Goal: Task Accomplishment & Management: Manage account settings

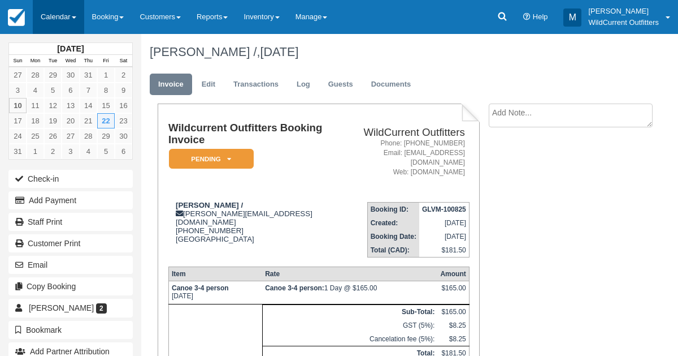
click at [48, 16] on link "Calendar" at bounding box center [58, 17] width 51 height 34
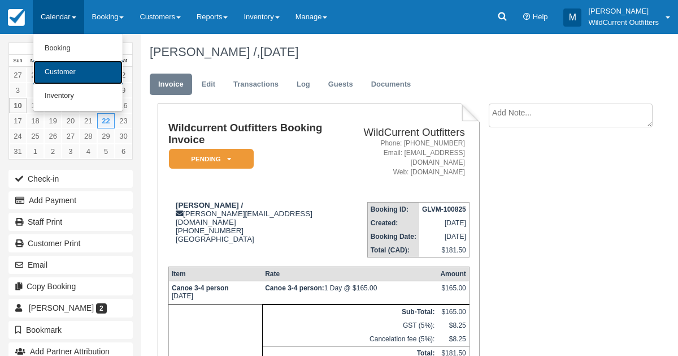
click at [59, 73] on link "Customer" at bounding box center [77, 72] width 89 height 24
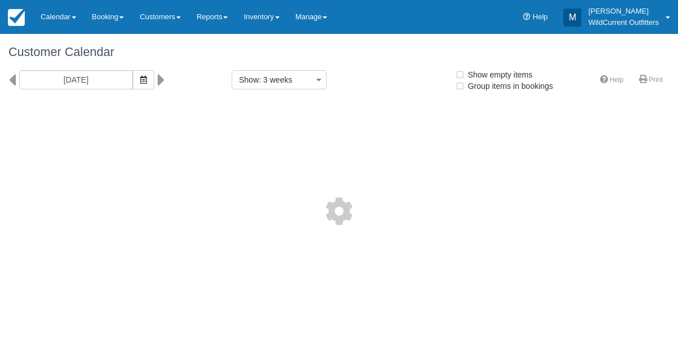
select select
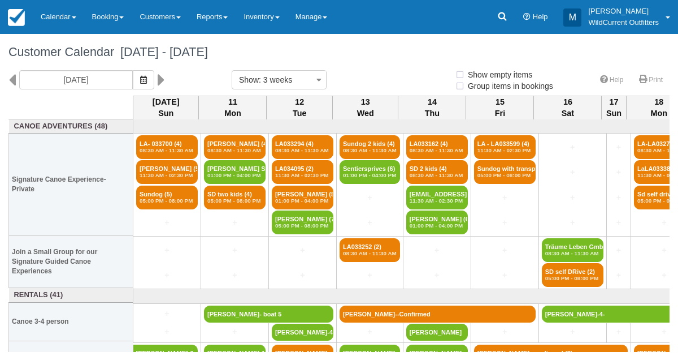
select select
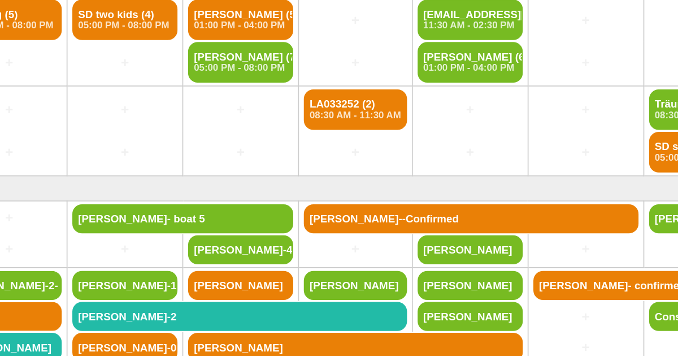
scroll to position [64, 6]
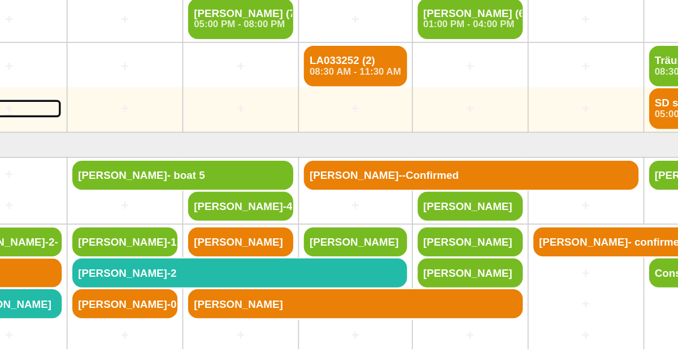
click at [160, 207] on link "+" at bounding box center [161, 211] width 62 height 12
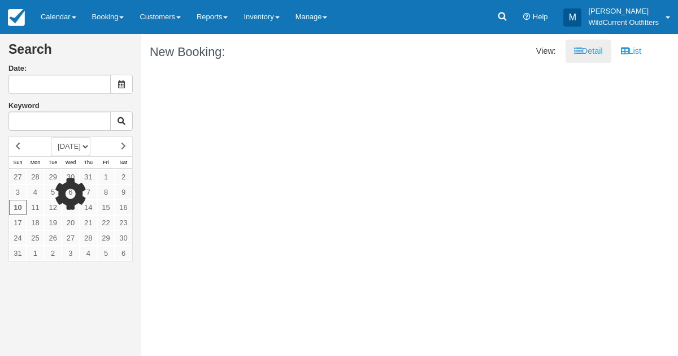
type input "08/10/25"
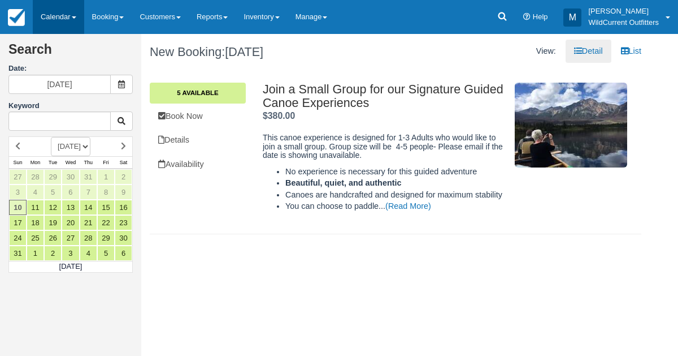
click at [55, 18] on link "Calendar" at bounding box center [58, 17] width 51 height 34
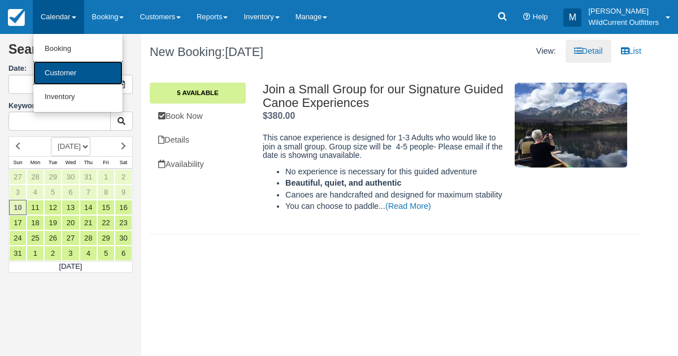
click at [58, 72] on link "Customer" at bounding box center [77, 73] width 89 height 24
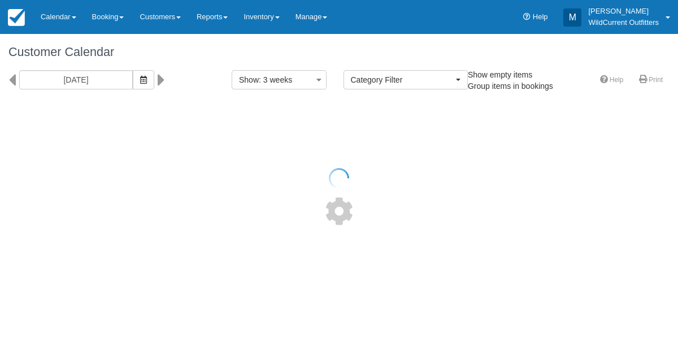
select select
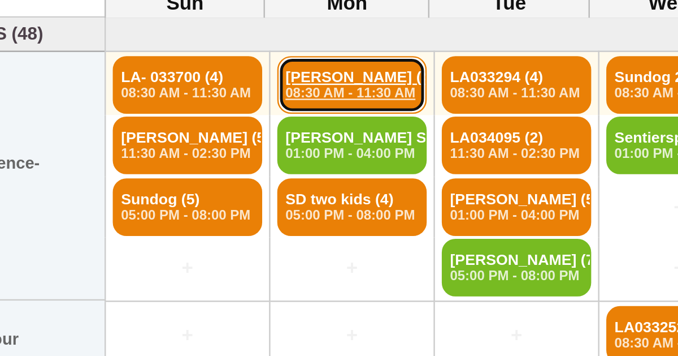
click at [221, 144] on link "Yoann Ronsin (4) 08:30 AM - 11:30 AM" at bounding box center [235, 147] width 62 height 24
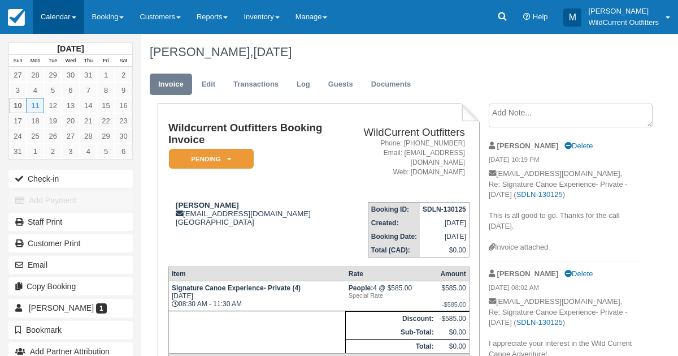
click at [59, 19] on link "Calendar" at bounding box center [58, 17] width 51 height 34
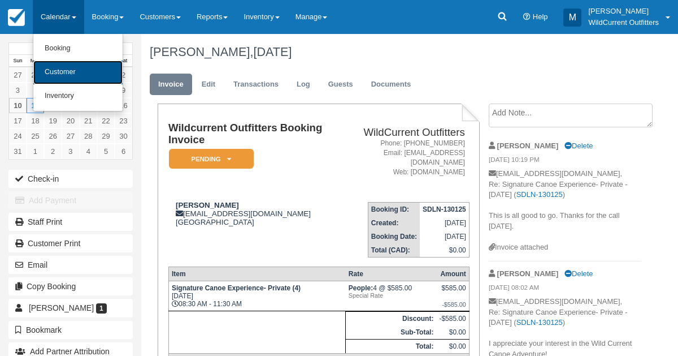
click at [57, 80] on link "Customer" at bounding box center [77, 72] width 89 height 24
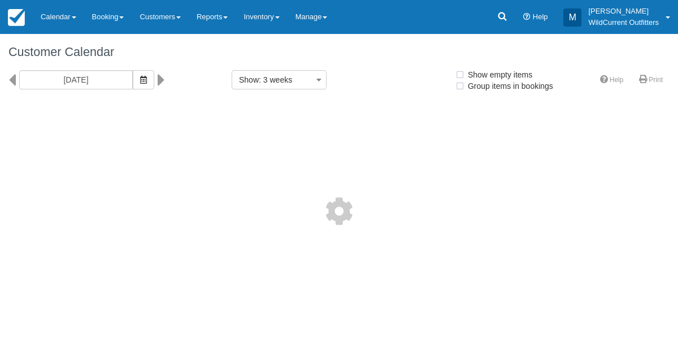
select select
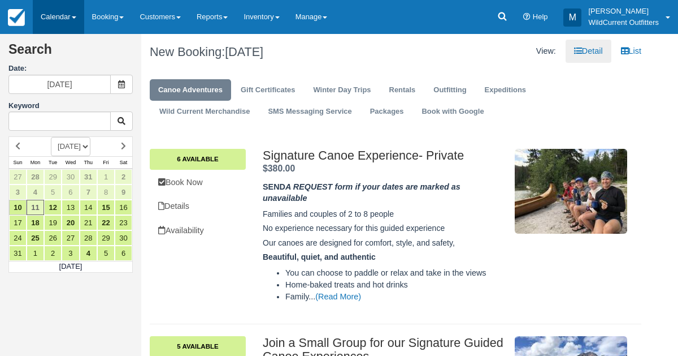
click at [51, 10] on link "Calendar" at bounding box center [58, 17] width 51 height 34
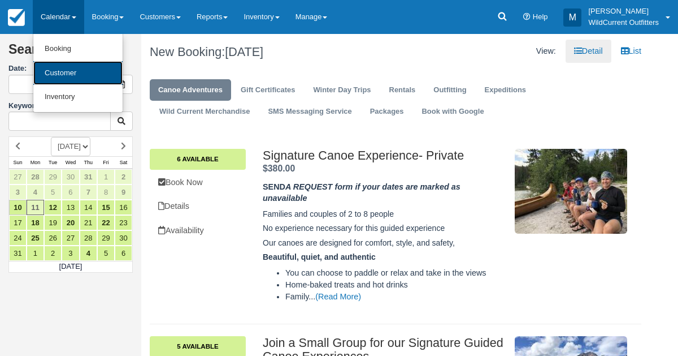
click at [77, 62] on link "Customer" at bounding box center [77, 73] width 89 height 24
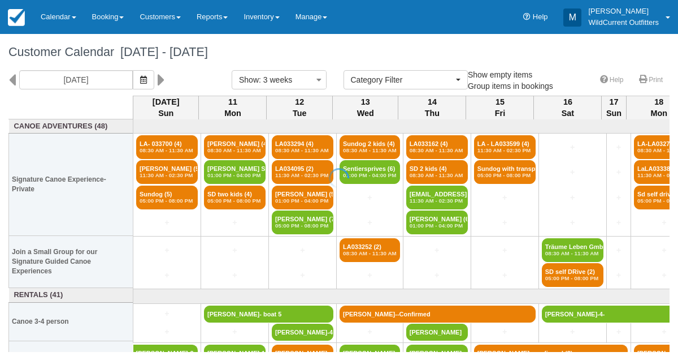
select select
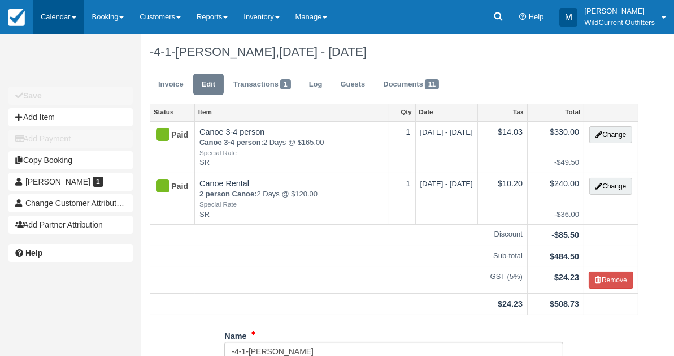
click at [68, 15] on link "Calendar" at bounding box center [58, 17] width 51 height 34
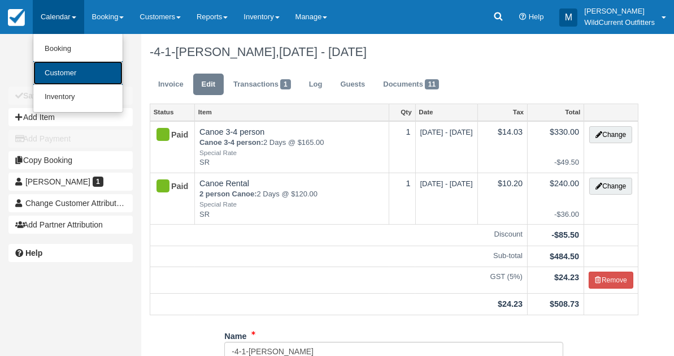
click at [68, 70] on link "Customer" at bounding box center [77, 73] width 89 height 24
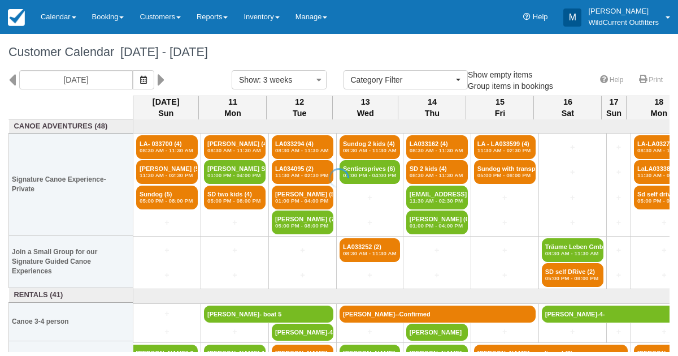
select select
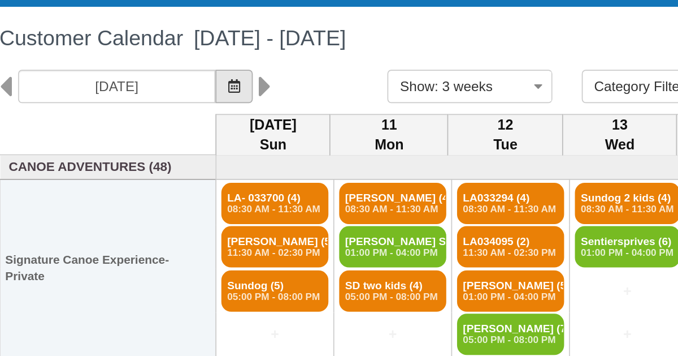
click at [147, 76] on icon "button" at bounding box center [143, 80] width 7 height 8
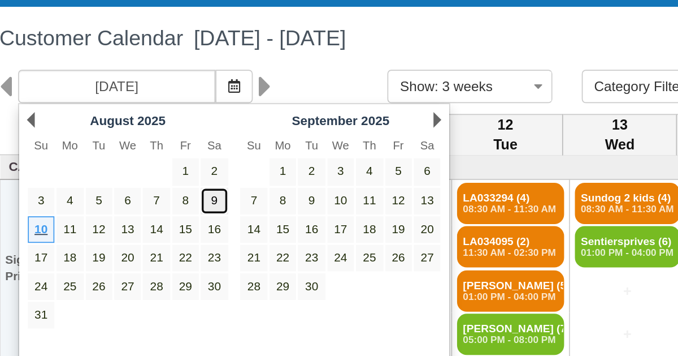
click at [135, 141] on link "9" at bounding box center [131, 145] width 15 height 15
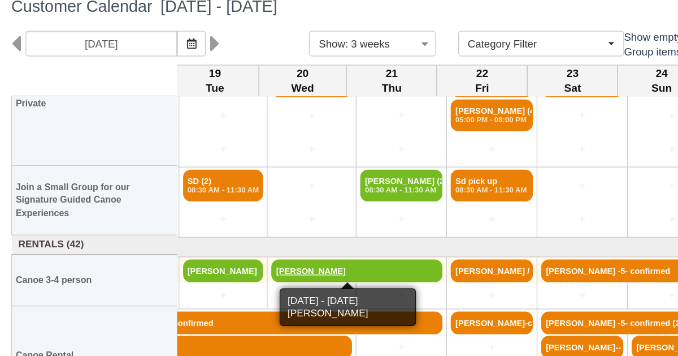
scroll to position [62, 632]
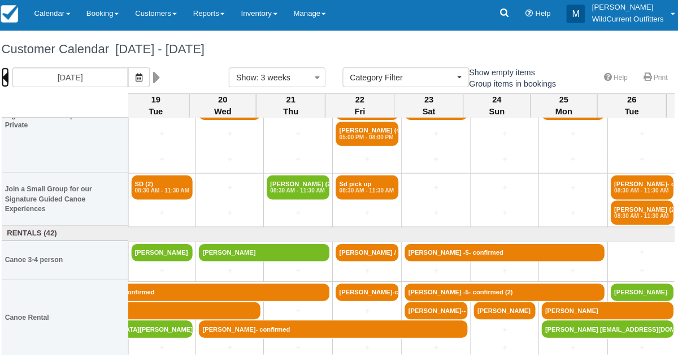
click at [15, 82] on icon at bounding box center [11, 79] width 7 height 19
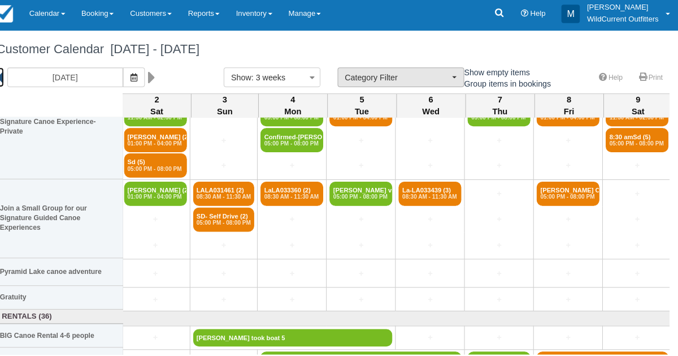
scroll to position [0, 906]
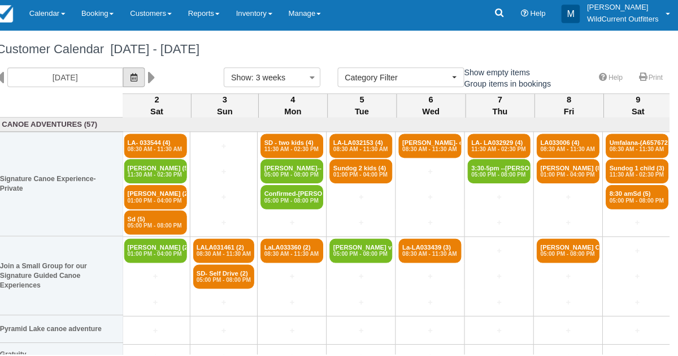
click at [147, 79] on icon "button" at bounding box center [143, 80] width 7 height 8
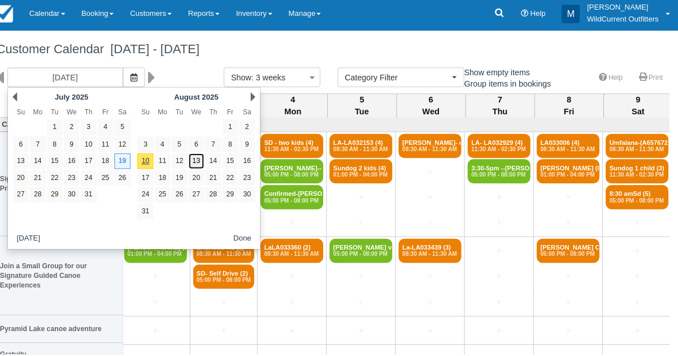
click at [205, 161] on link "13" at bounding box center [204, 161] width 15 height 15
type input "08/13/25"
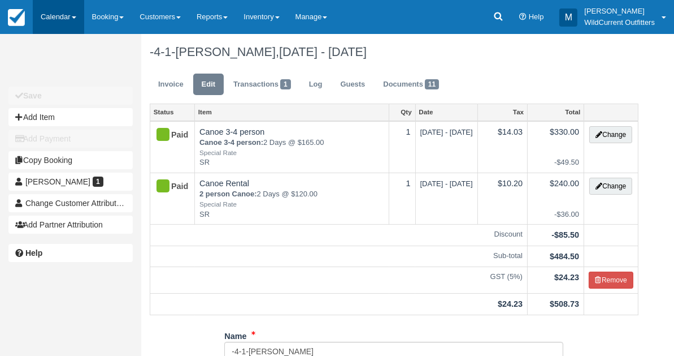
click at [48, 14] on link "Calendar" at bounding box center [58, 17] width 51 height 34
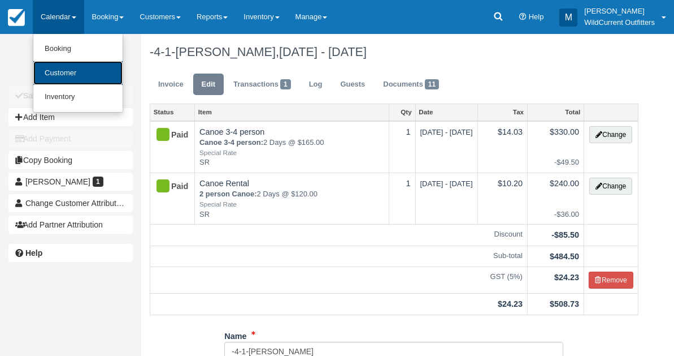
click at [49, 67] on link "Customer" at bounding box center [77, 73] width 89 height 24
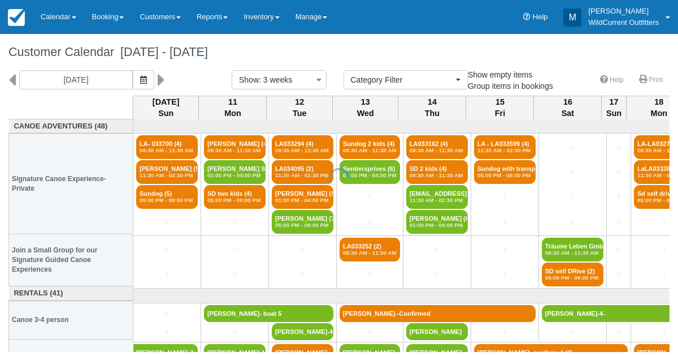
select select
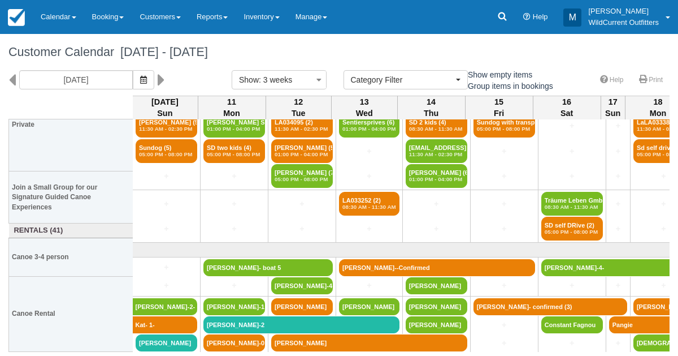
scroll to position [64, 1]
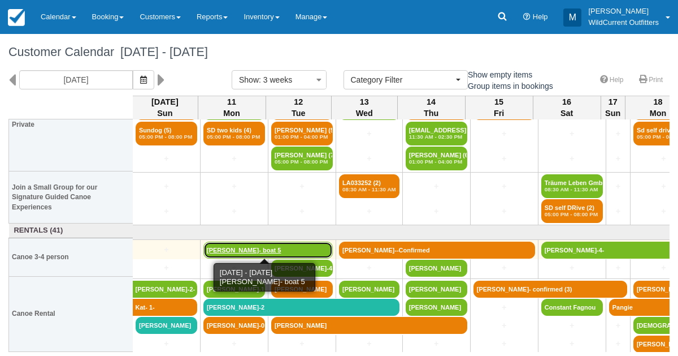
click at [248, 249] on link "[PERSON_NAME]- boat 5" at bounding box center [267, 249] width 129 height 17
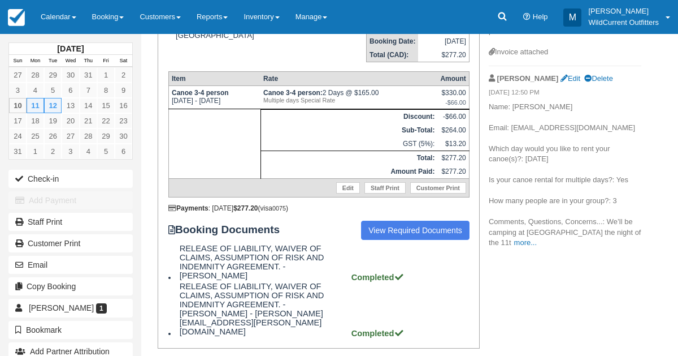
scroll to position [212, 0]
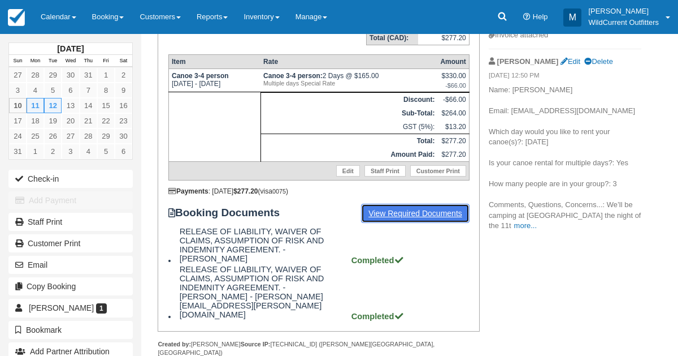
click at [423, 205] on link "View Required Documents" at bounding box center [415, 212] width 109 height 19
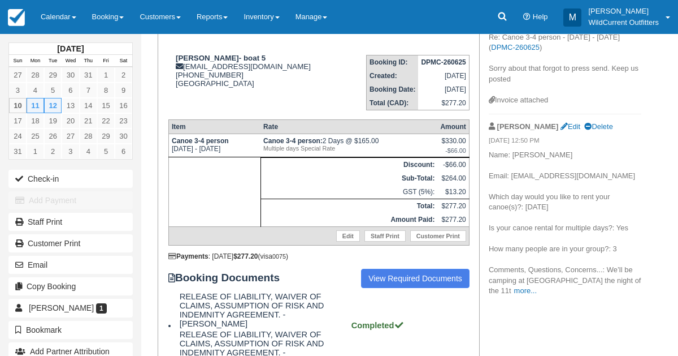
scroll to position [148, 0]
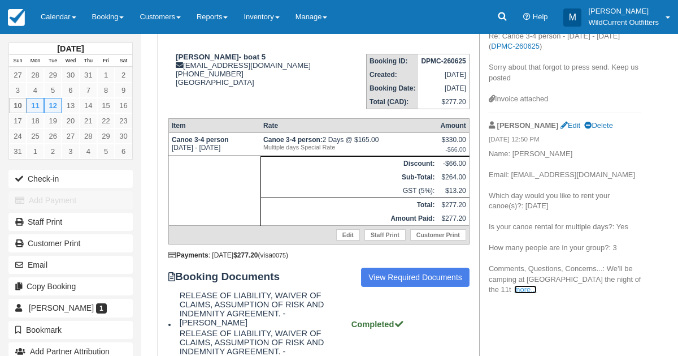
click at [514, 291] on link "more..." at bounding box center [525, 289] width 23 height 8
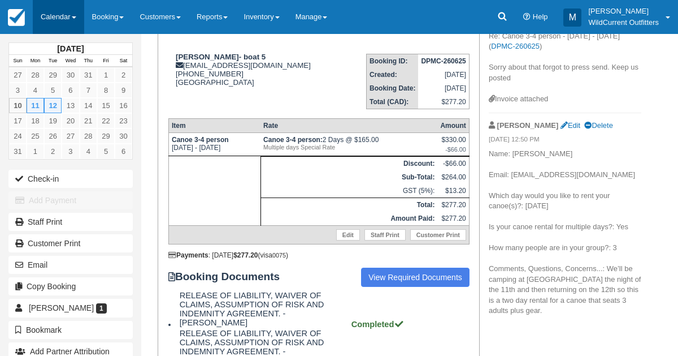
click at [50, 14] on link "Calendar" at bounding box center [58, 17] width 51 height 34
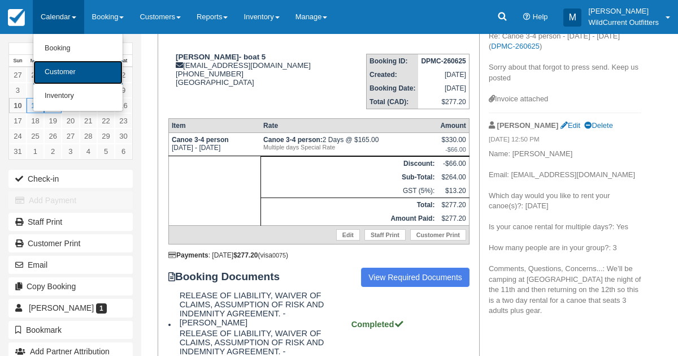
click at [51, 60] on link "Customer" at bounding box center [77, 72] width 89 height 24
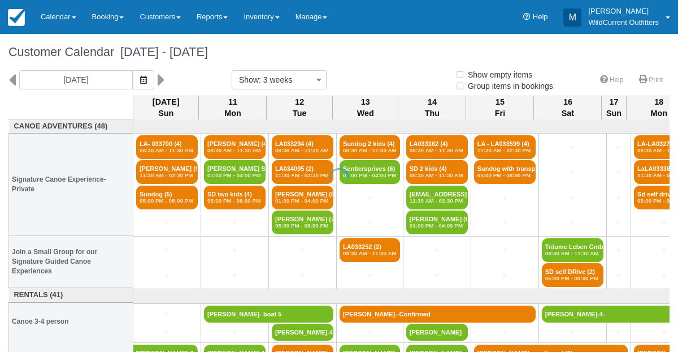
select select
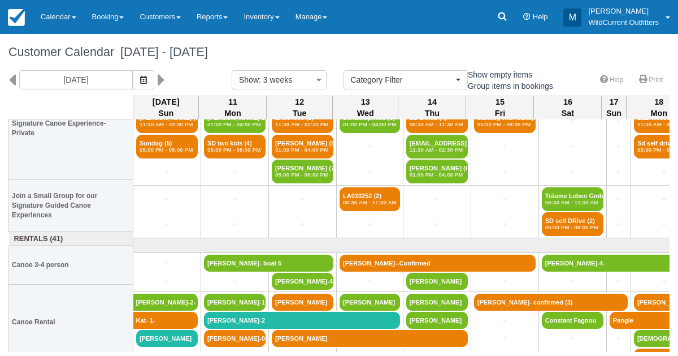
scroll to position [64, 0]
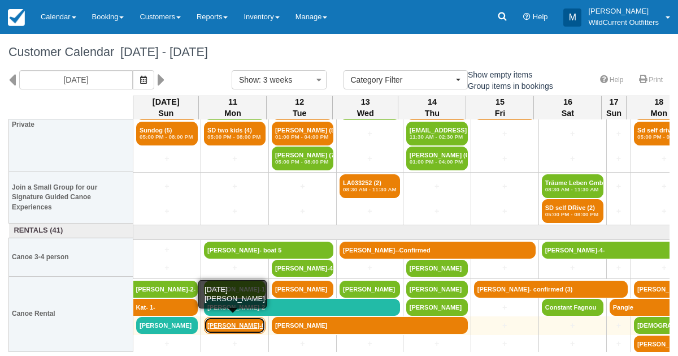
click at [224, 321] on link "Bruce Graham-0-" at bounding box center [235, 325] width 62 height 17
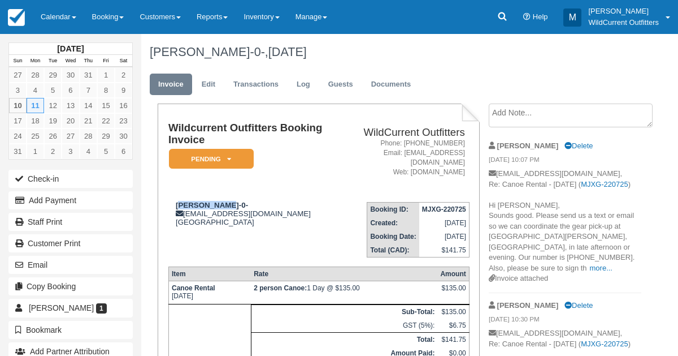
drag, startPoint x: 226, startPoint y: 202, endPoint x: 182, endPoint y: 197, distance: 44.4
click at [182, 197] on td "Bruce Graham-0- brucegham@gmail.com Canada" at bounding box center [253, 225] width 170 height 64
copy strong "ruce Graham"
click at [597, 272] on link "more..." at bounding box center [601, 267] width 23 height 8
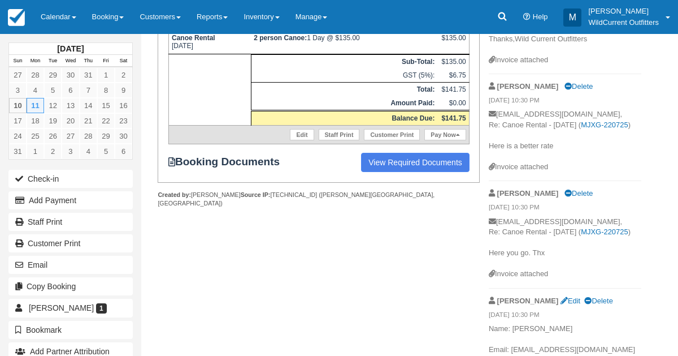
scroll to position [250, 0]
click at [418, 162] on link "View Required Documents" at bounding box center [415, 161] width 109 height 19
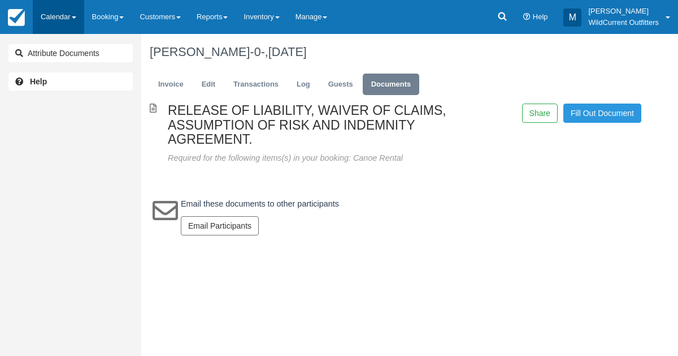
click at [47, 13] on link "Calendar" at bounding box center [58, 17] width 51 height 34
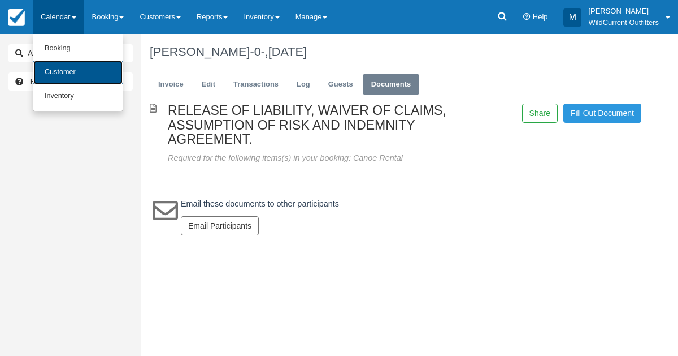
click at [53, 73] on link "Customer" at bounding box center [77, 72] width 89 height 24
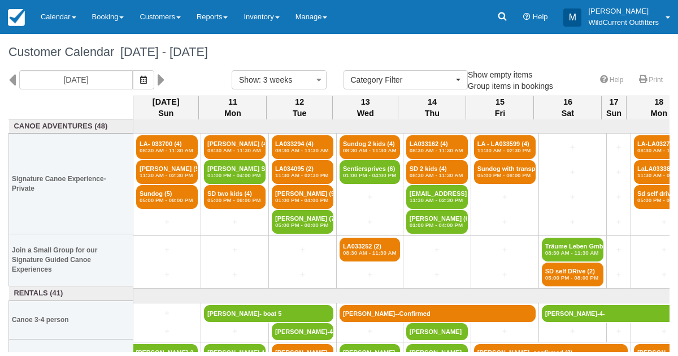
select select
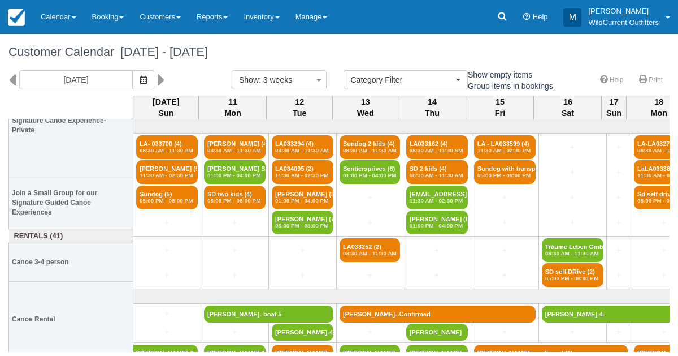
scroll to position [64, 0]
